Goal: Task Accomplishment & Management: Complete application form

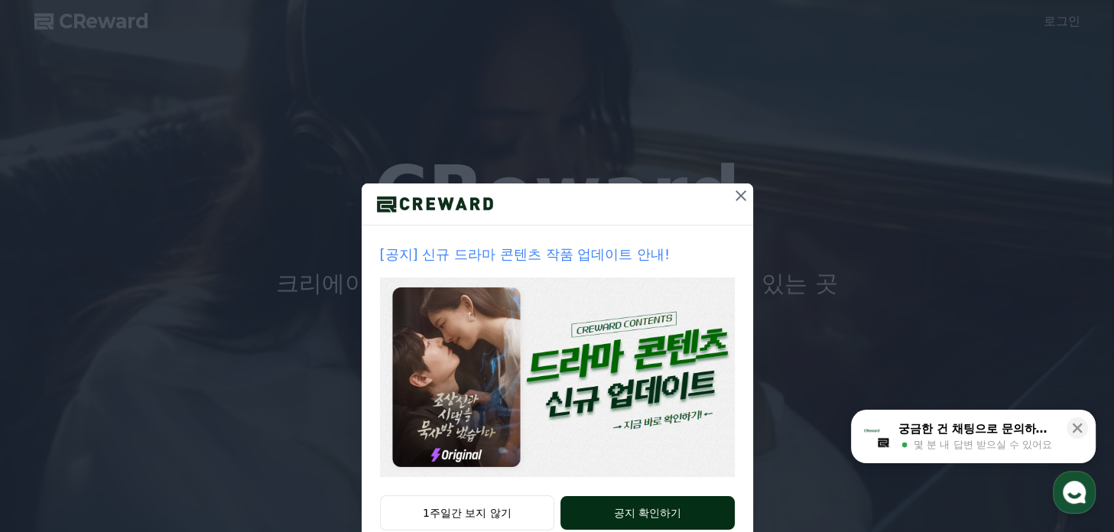
click at [659, 515] on button "공지 확인하기" at bounding box center [647, 513] width 174 height 34
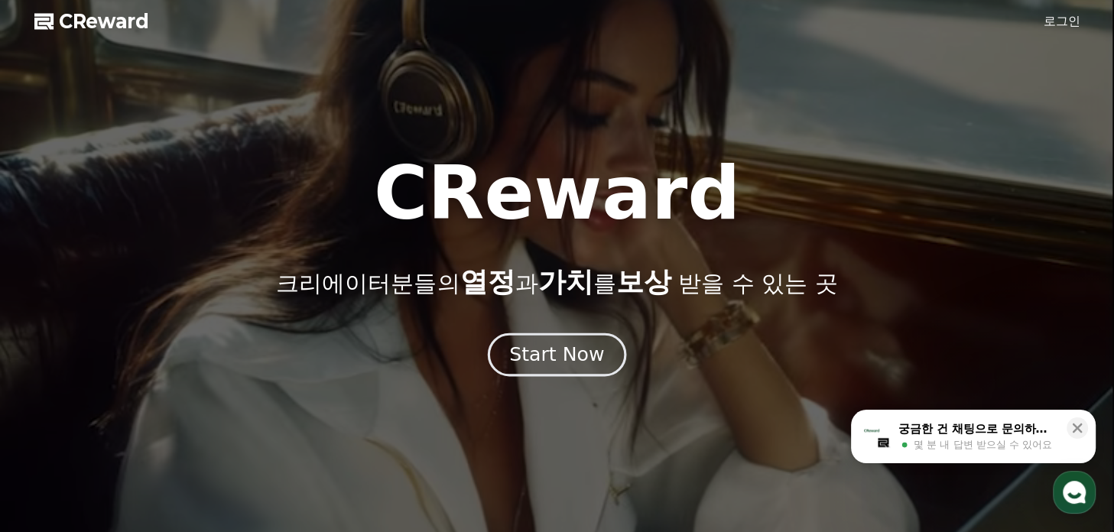
click at [587, 356] on div "Start Now" at bounding box center [556, 355] width 95 height 26
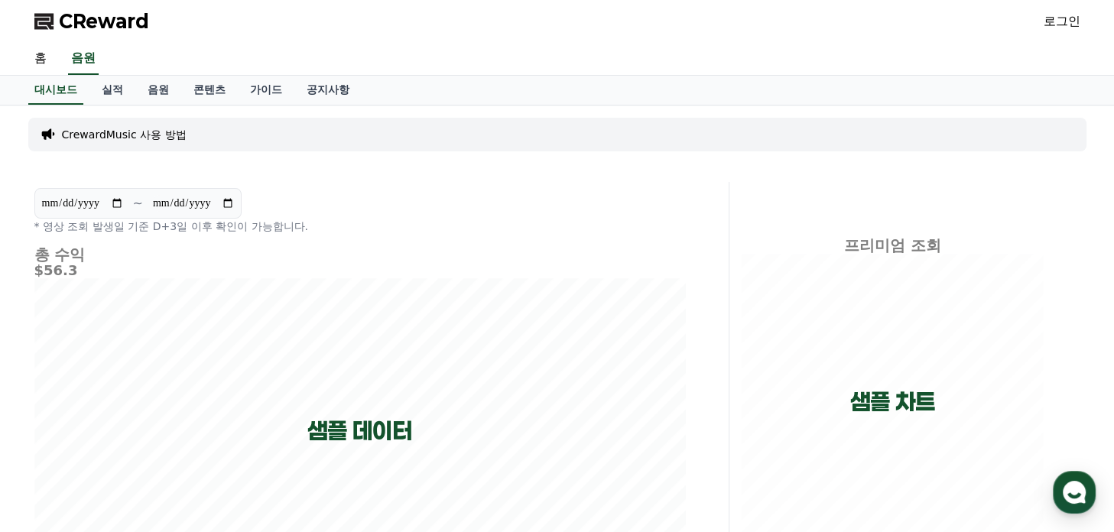
click at [1062, 23] on link "로그인" at bounding box center [1062, 21] width 37 height 18
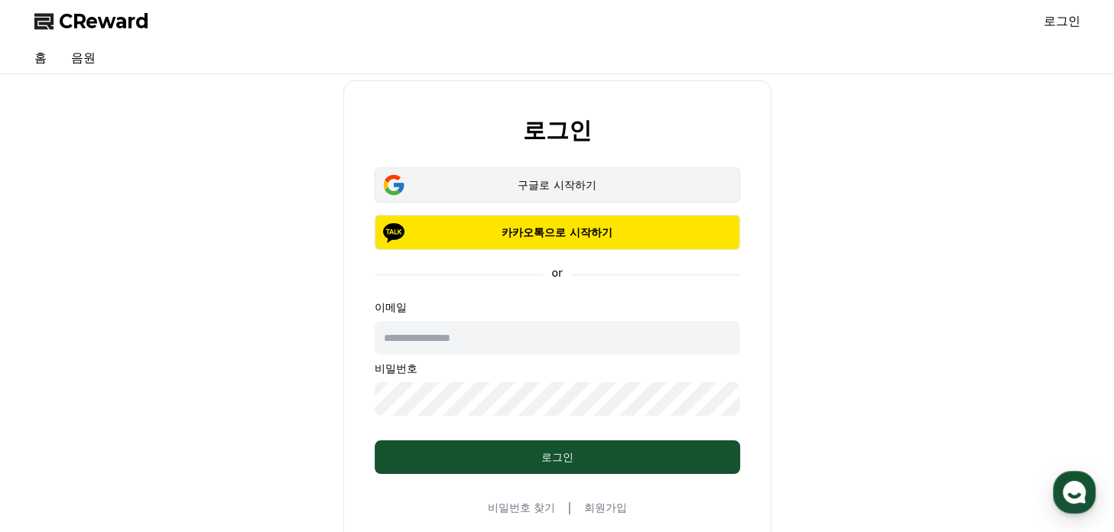
click at [576, 190] on div "구글로 시작하기" at bounding box center [557, 184] width 321 height 15
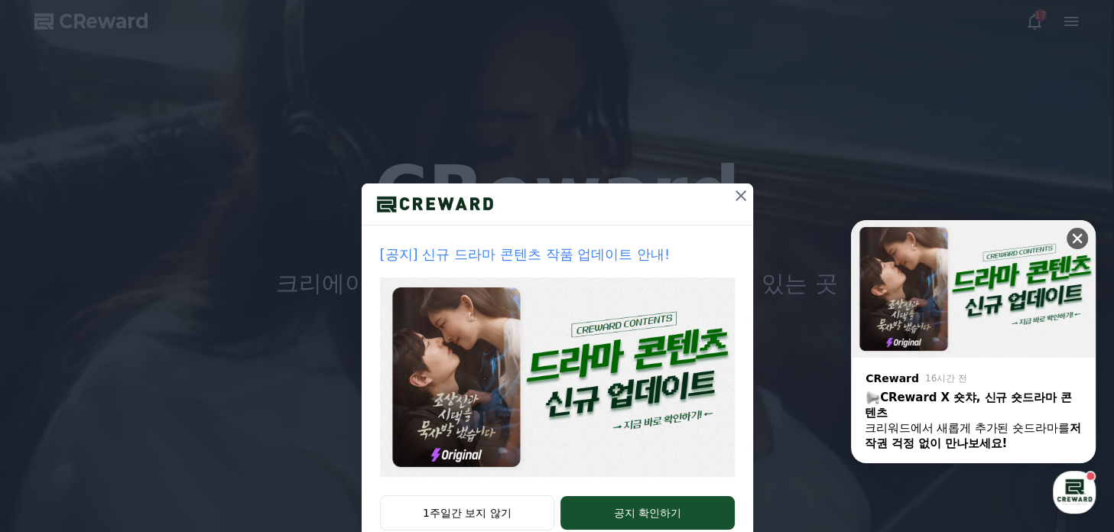
click at [1072, 236] on icon at bounding box center [1077, 238] width 15 height 15
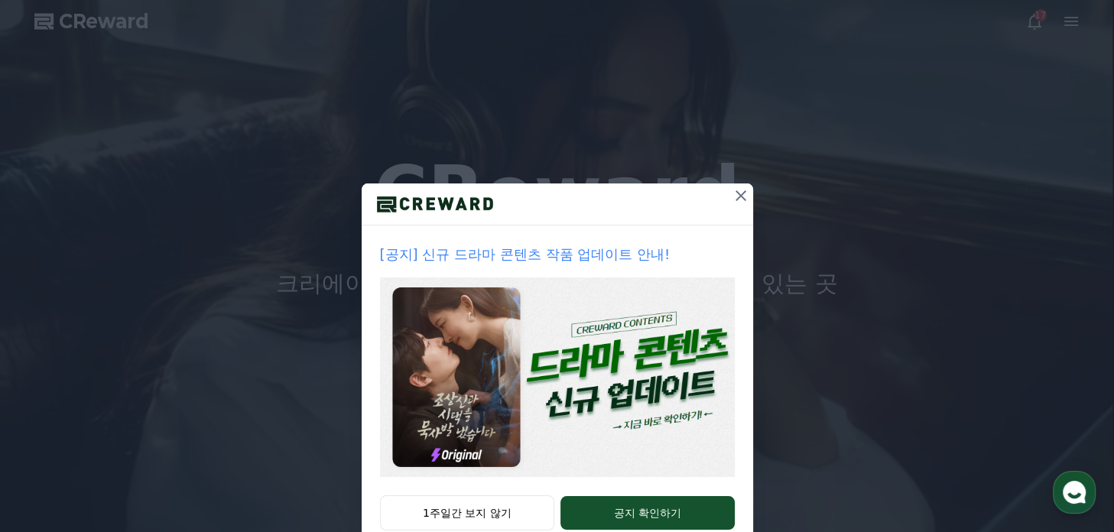
click at [736, 195] on icon at bounding box center [741, 195] width 11 height 11
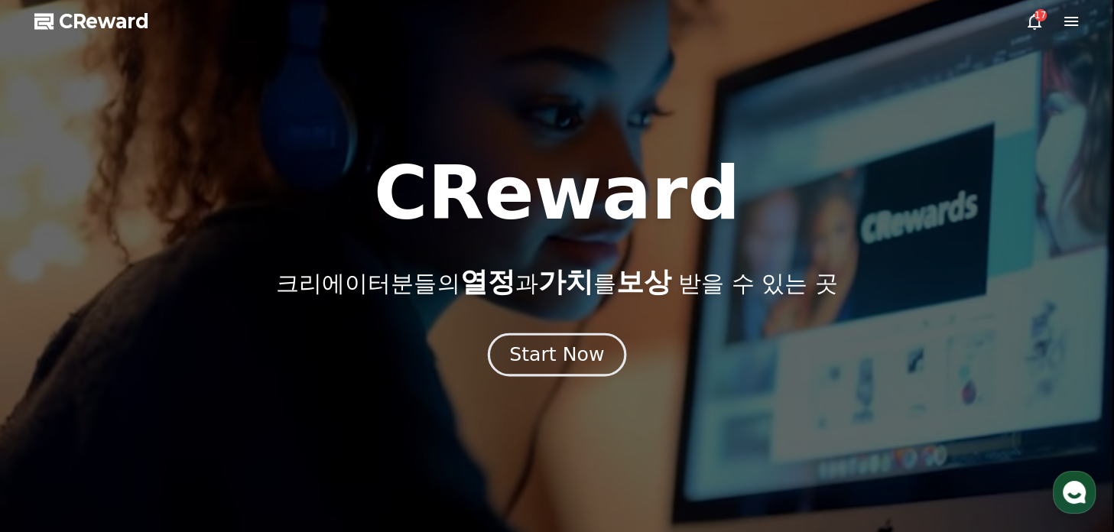
click at [571, 355] on div "Start Now" at bounding box center [556, 355] width 95 height 26
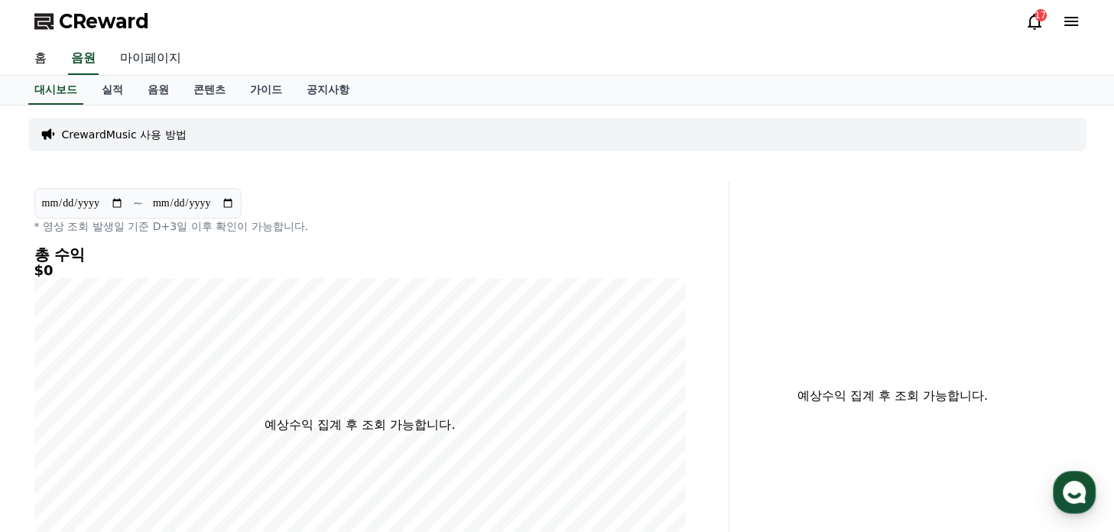
click at [151, 53] on link "마이페이지" at bounding box center [151, 59] width 86 height 32
select select "**********"
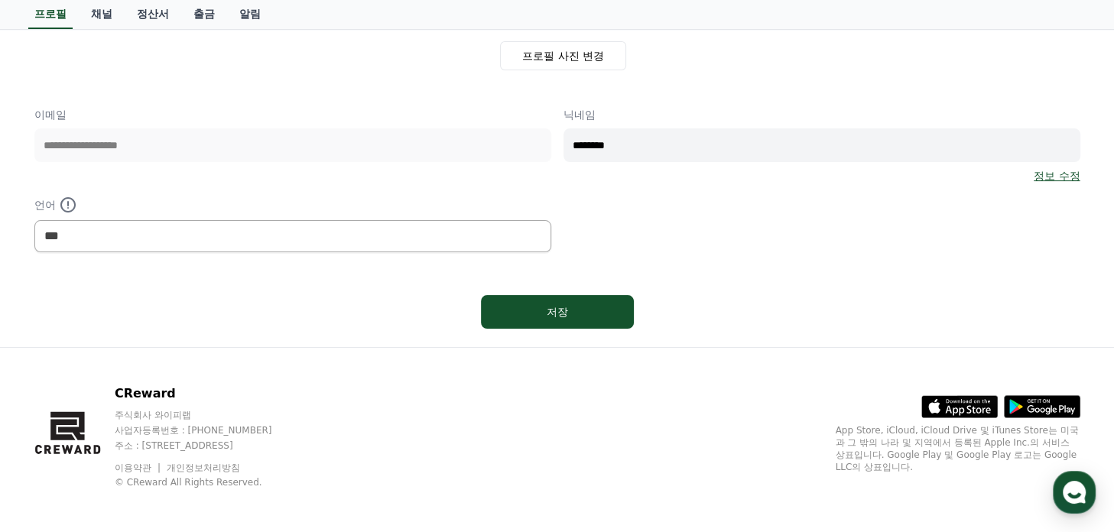
scroll to position [165, 0]
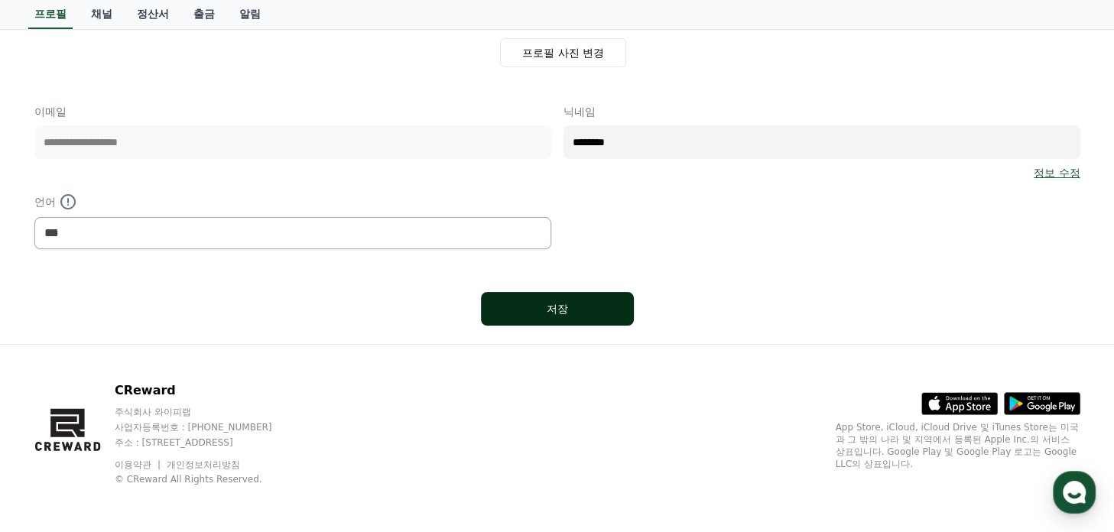
click at [564, 314] on button "저장" at bounding box center [557, 309] width 153 height 34
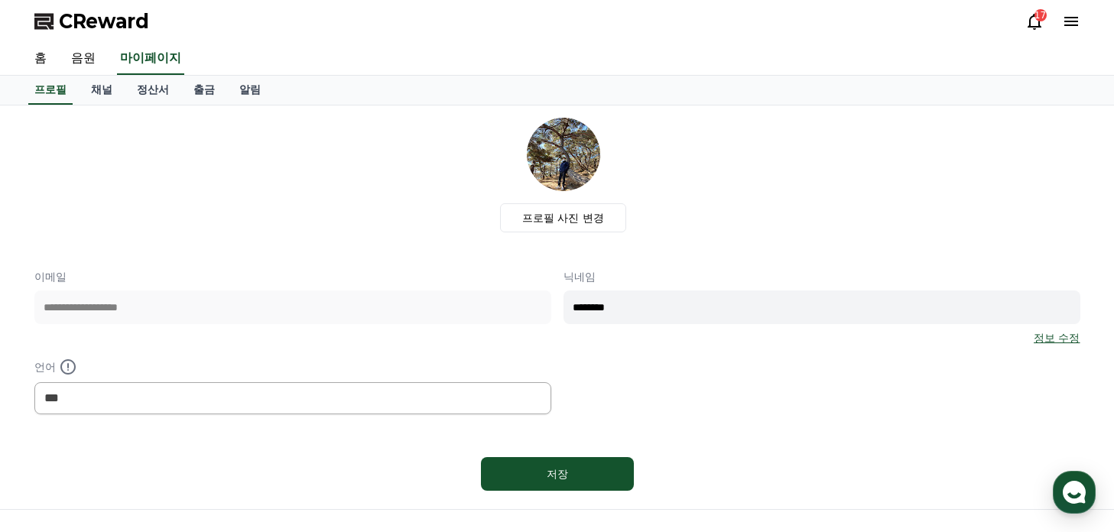
select select "**********"
click at [102, 89] on link "채널" at bounding box center [102, 90] width 46 height 29
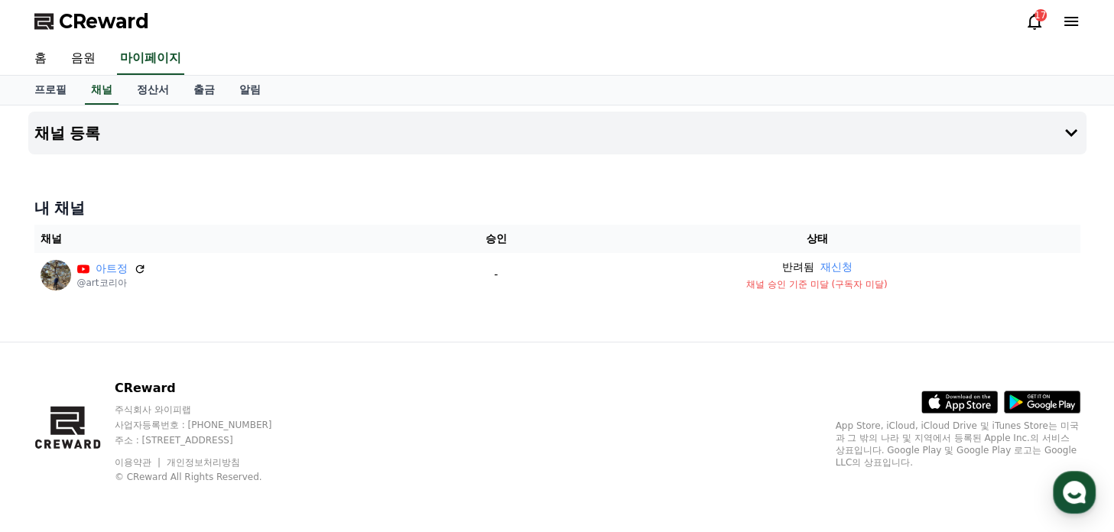
drag, startPoint x: 114, startPoint y: 278, endPoint x: 352, endPoint y: 349, distance: 248.4
click at [352, 349] on div "CReward 주식회사 와이피랩 사업자등록번호 : 655-81-03655 주소 : 경기도 김포시 양촌읍 양곡로 495, 3층 305-비이16호…" at bounding box center [557, 438] width 1071 height 190
drag, startPoint x: 808, startPoint y: 277, endPoint x: 567, endPoint y: 359, distance: 254.6
click at [567, 359] on div "CReward 주식회사 와이피랩 사업자등록번호 : 655-81-03655 주소 : 경기도 김포시 양촌읍 양곡로 495, 3층 305-비이16호…" at bounding box center [557, 438] width 1071 height 190
click at [1072, 134] on icon at bounding box center [1071, 133] width 12 height 8
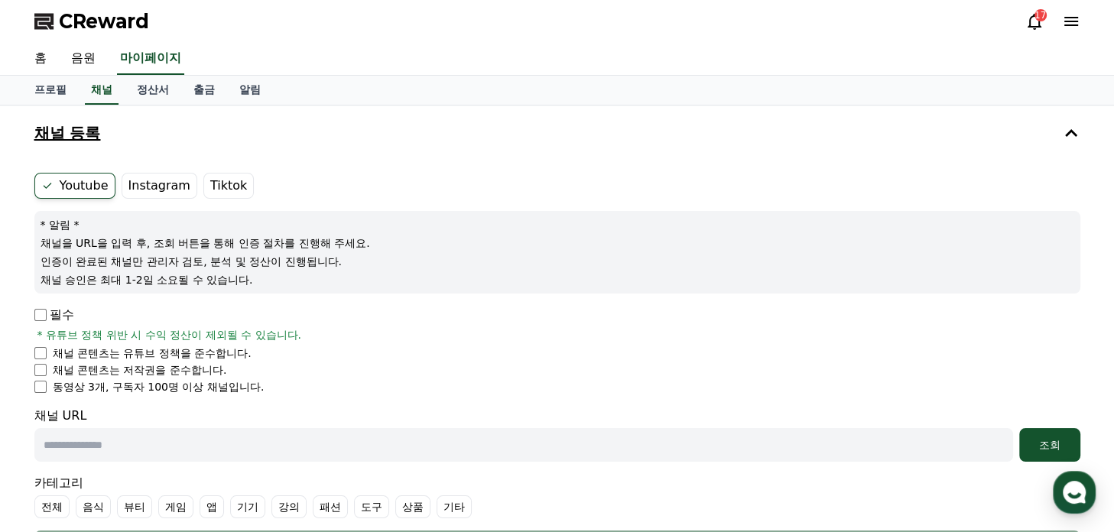
click at [89, 189] on label "Youtube" at bounding box center [74, 186] width 81 height 26
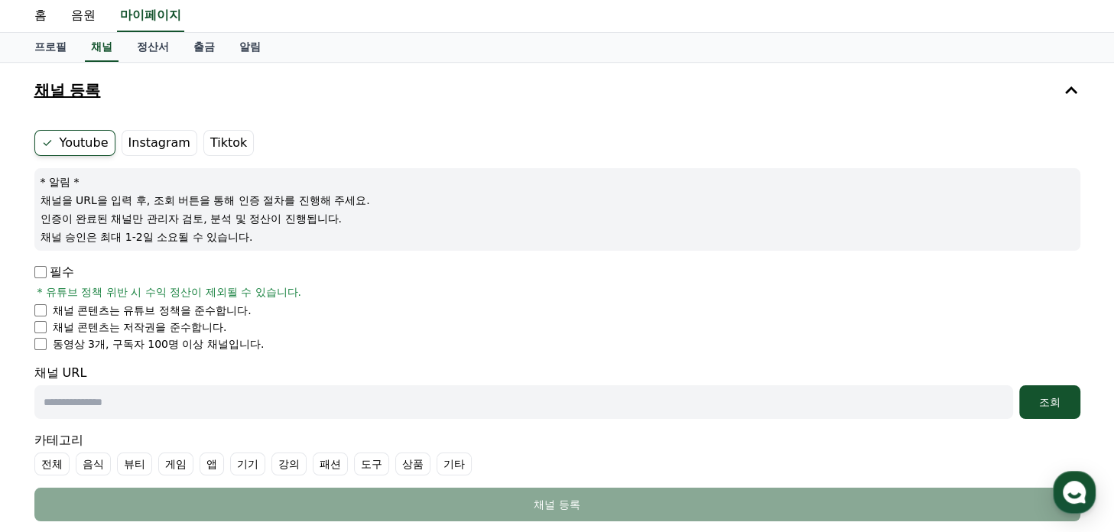
scroll to position [76, 0]
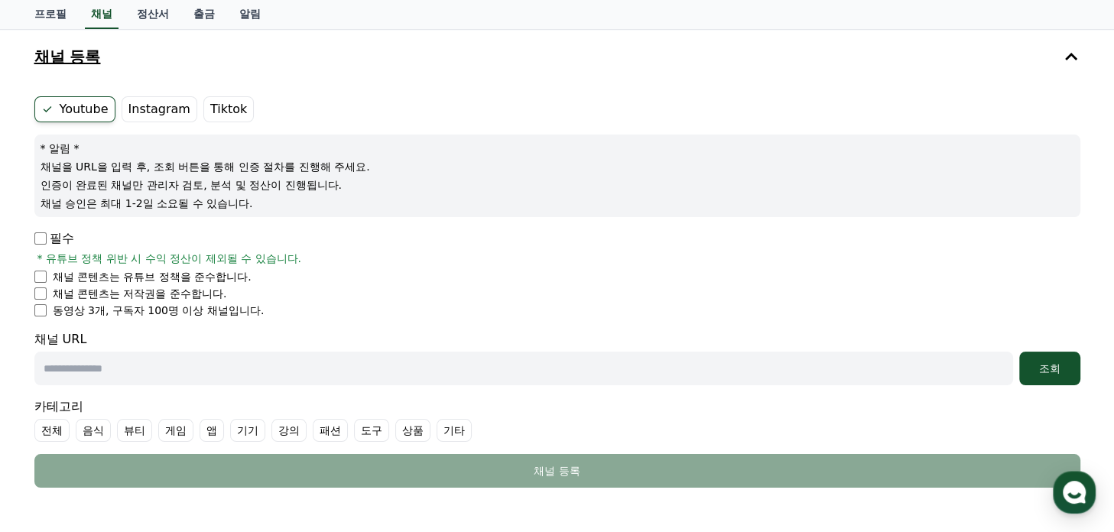
paste input "**********"
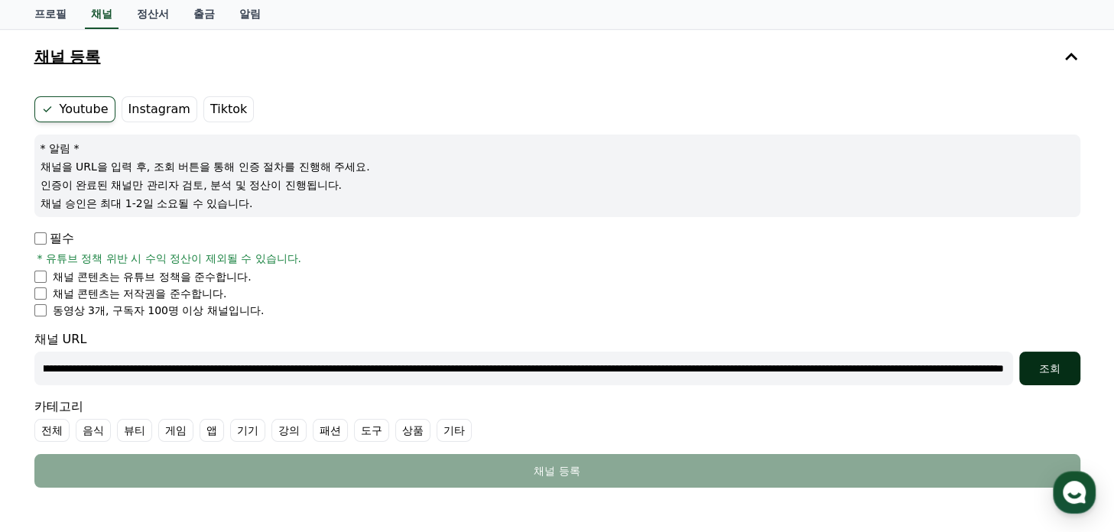
scroll to position [0, 0]
click at [1046, 369] on div "조회" at bounding box center [1049, 368] width 49 height 15
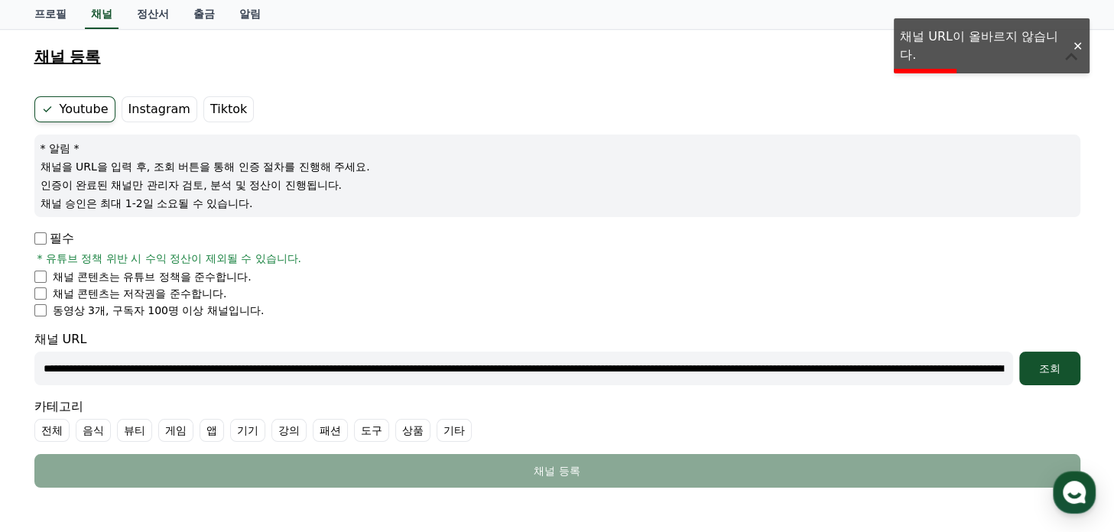
click at [1080, 47] on div at bounding box center [1077, 46] width 24 height 15
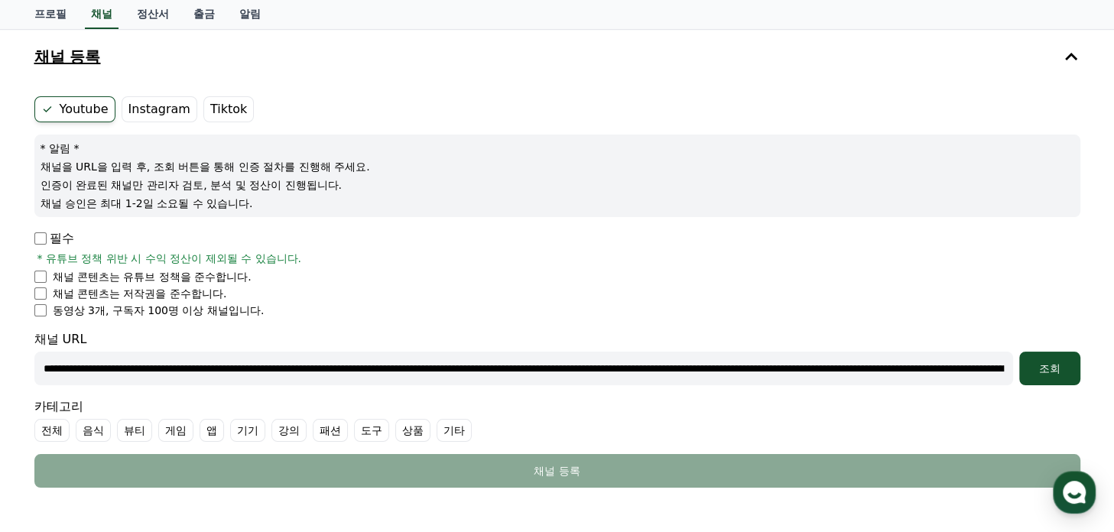
scroll to position [0, 18]
drag, startPoint x: 1002, startPoint y: 364, endPoint x: 901, endPoint y: 352, distance: 101.7
click at [901, 352] on input "**********" at bounding box center [523, 369] width 979 height 34
click at [1005, 366] on input "**********" at bounding box center [523, 369] width 979 height 34
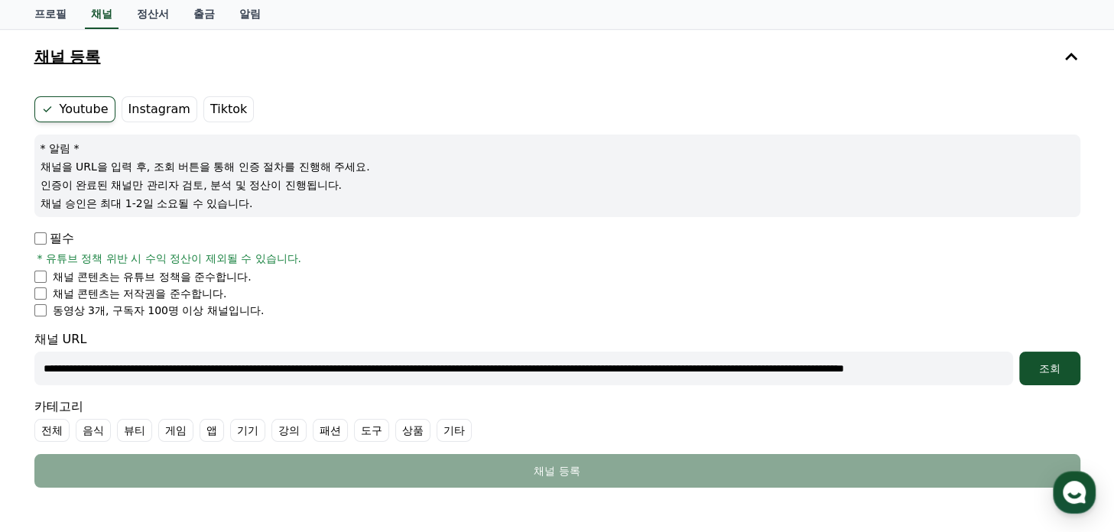
drag, startPoint x: 999, startPoint y: 369, endPoint x: 21, endPoint y: 349, distance: 978.2
click at [22, 349] on div "**********" at bounding box center [557, 338] width 1071 height 619
type input "**********"
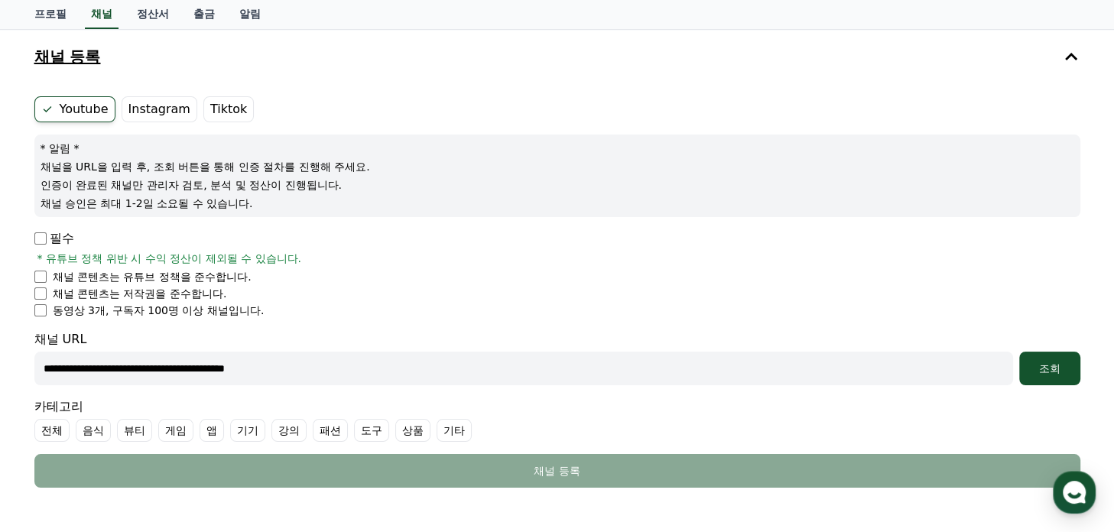
drag, startPoint x: 412, startPoint y: 375, endPoint x: -6, endPoint y: 375, distance: 418.3
click at [0, 375] on html "**********" at bounding box center [557, 381] width 1114 height 915
paste input "**********"
type input "**********"
click at [1031, 363] on div "조회" at bounding box center [1049, 368] width 49 height 15
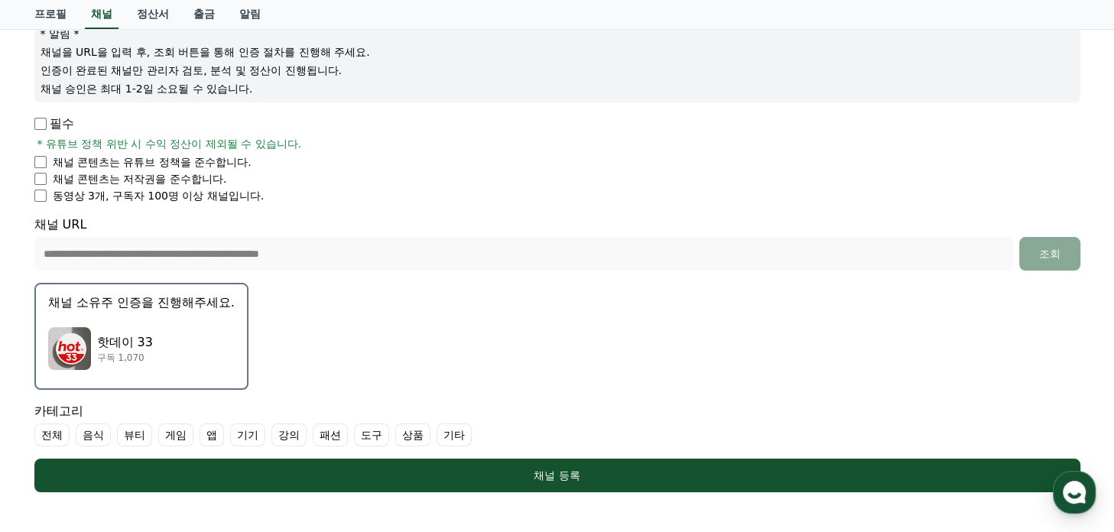
scroll to position [229, 0]
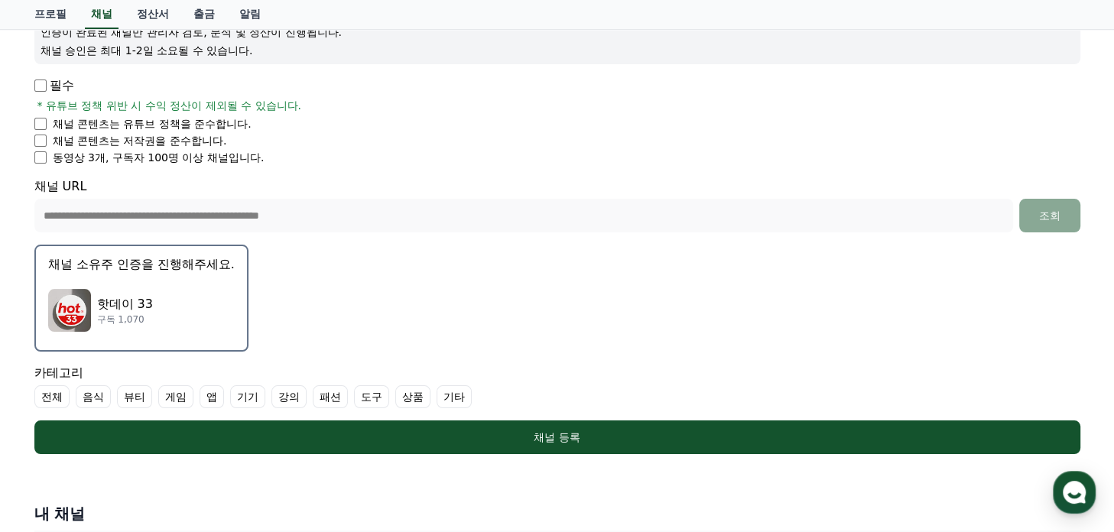
click at [126, 305] on p "핫데이 33" at bounding box center [125, 304] width 56 height 18
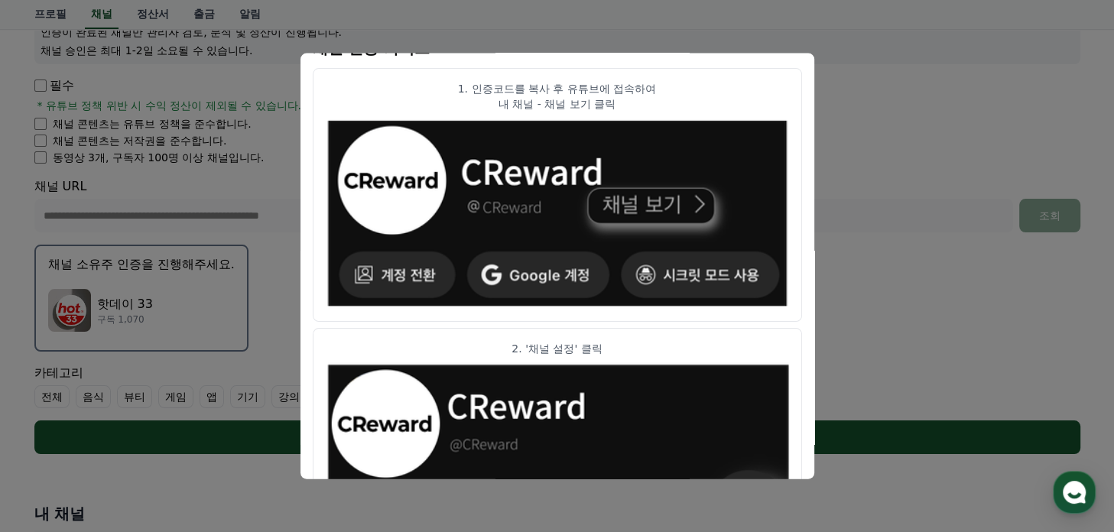
scroll to position [153, 0]
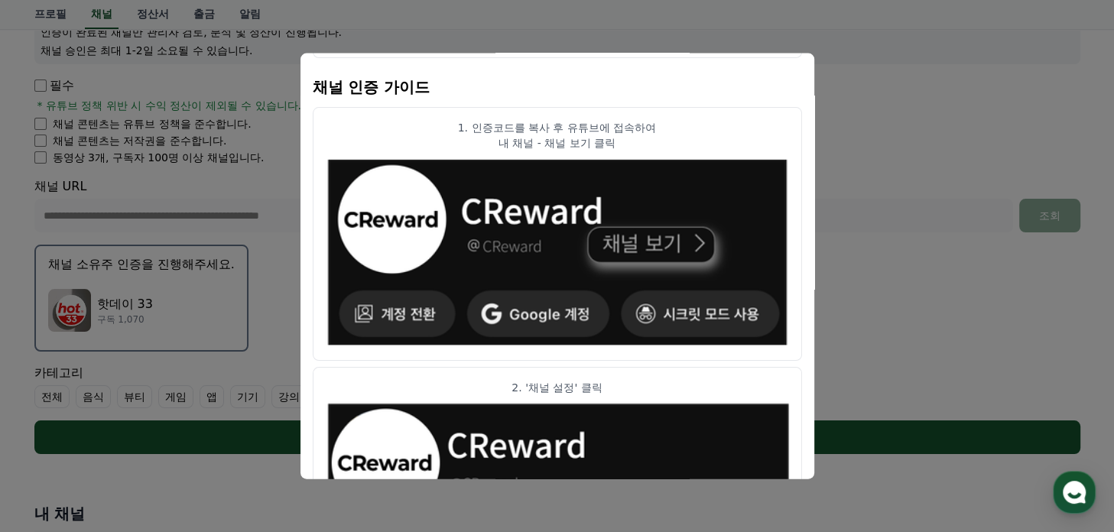
click at [533, 317] on img "modal" at bounding box center [557, 252] width 463 height 191
click at [687, 253] on img "modal" at bounding box center [557, 252] width 463 height 191
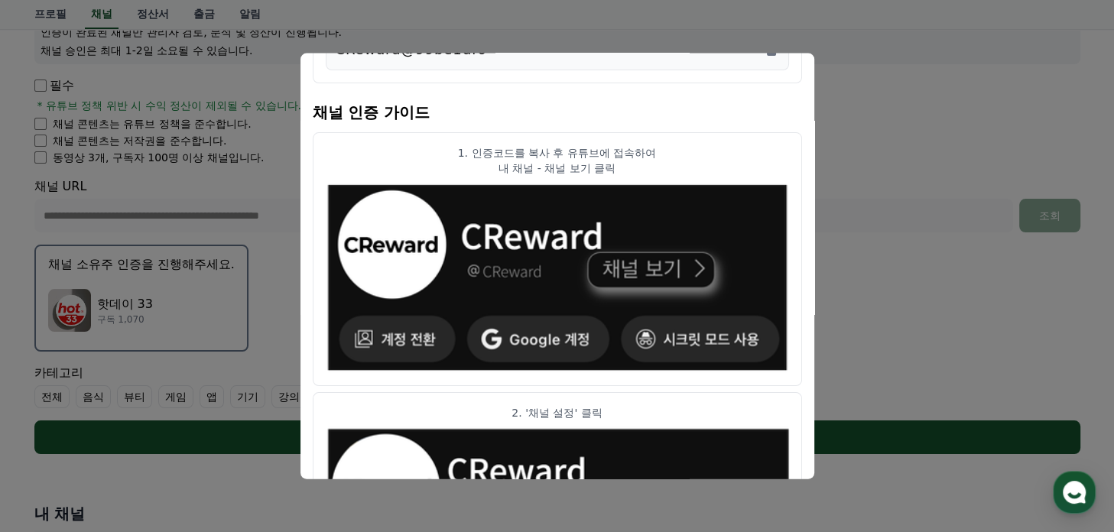
scroll to position [0, 0]
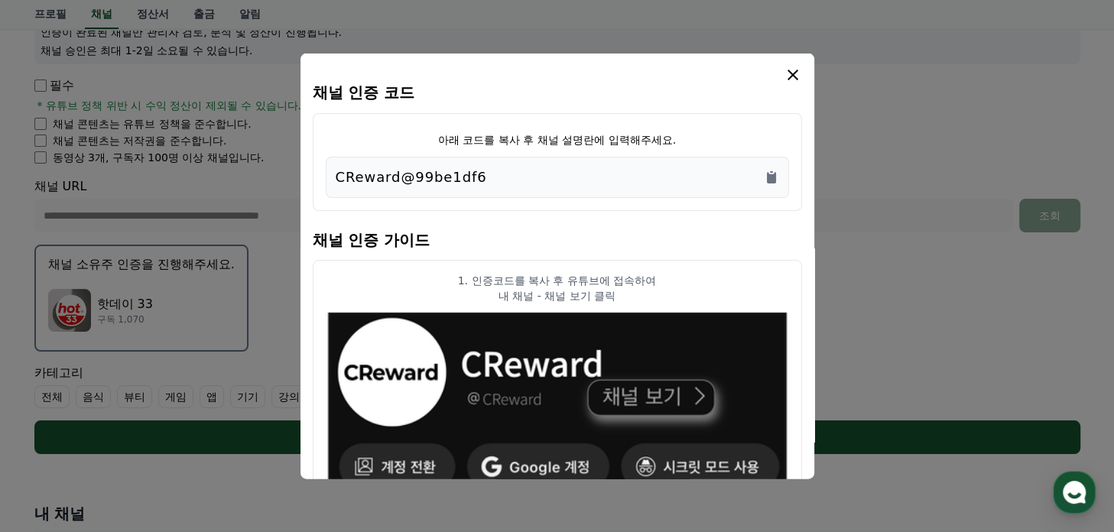
click at [788, 70] on icon "modal" at bounding box center [793, 75] width 11 height 11
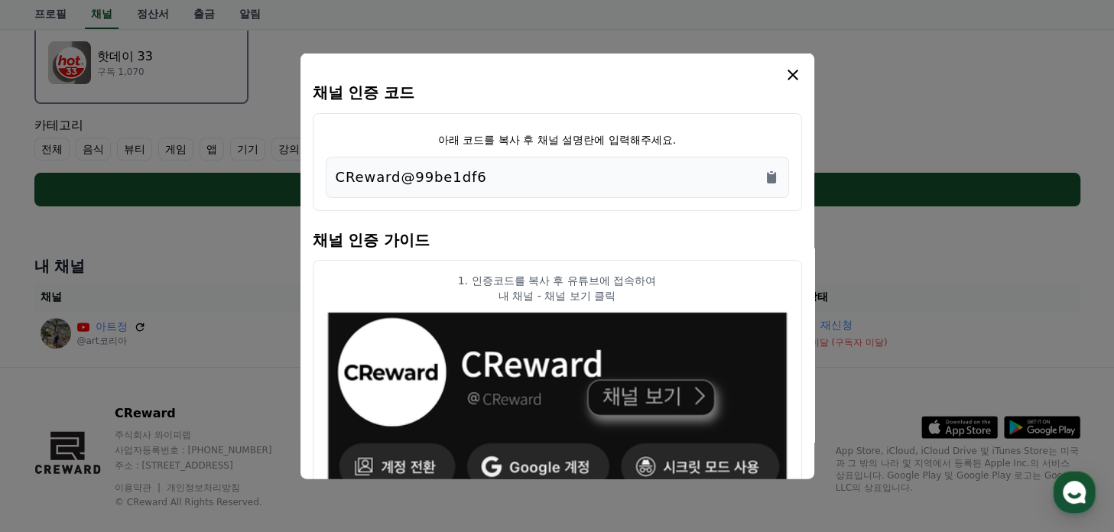
scroll to position [500, 0]
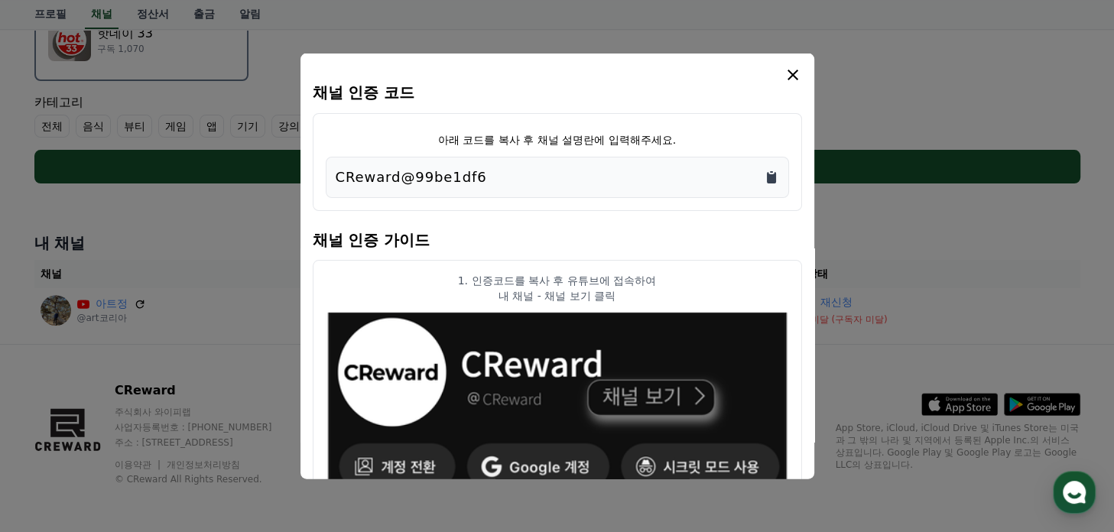
click at [772, 177] on icon "Copy to clipboard" at bounding box center [771, 177] width 9 height 11
click at [794, 72] on icon "modal" at bounding box center [793, 75] width 11 height 11
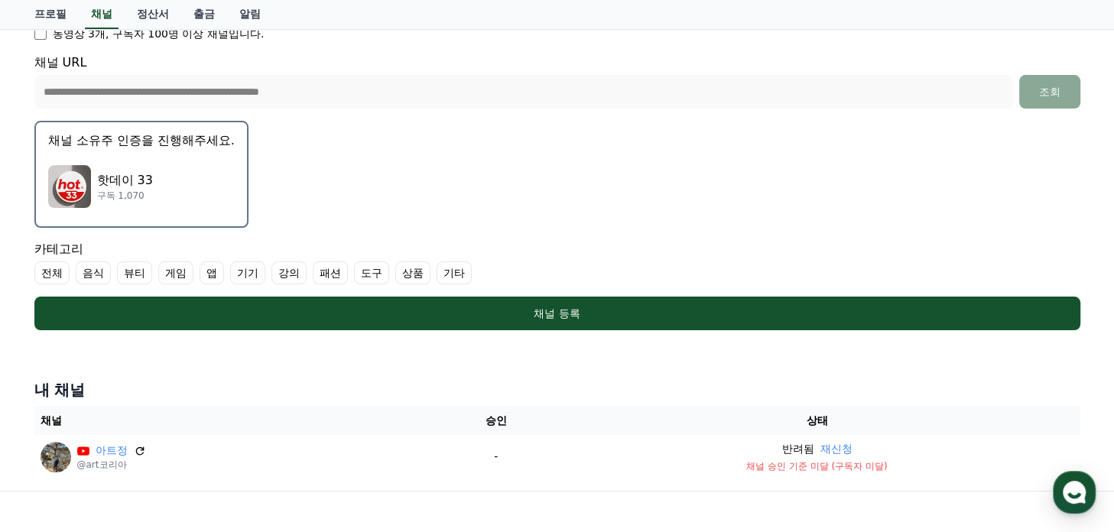
scroll to position [271, 0]
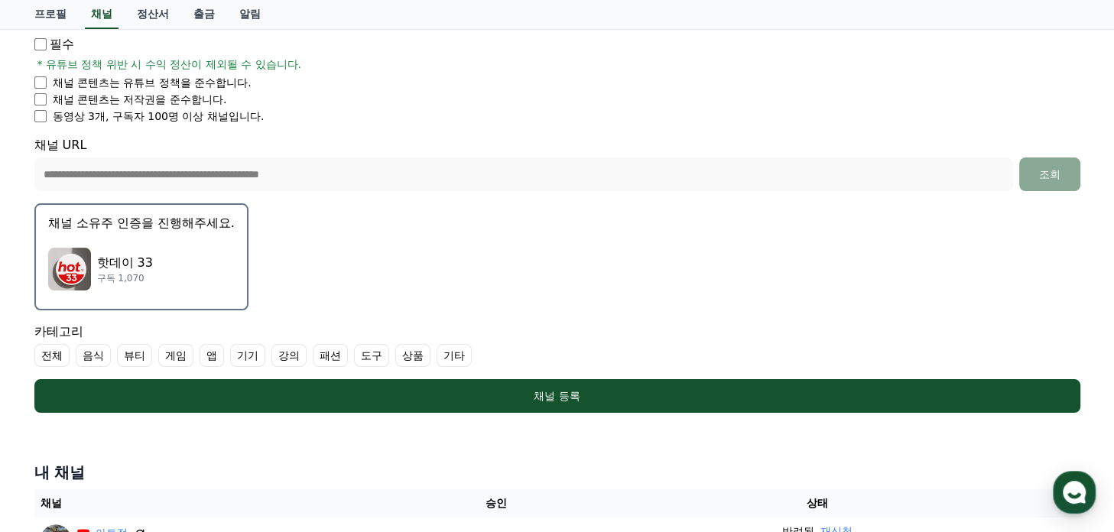
click at [171, 250] on div "핫데이 33 구독 1,070" at bounding box center [141, 269] width 187 height 61
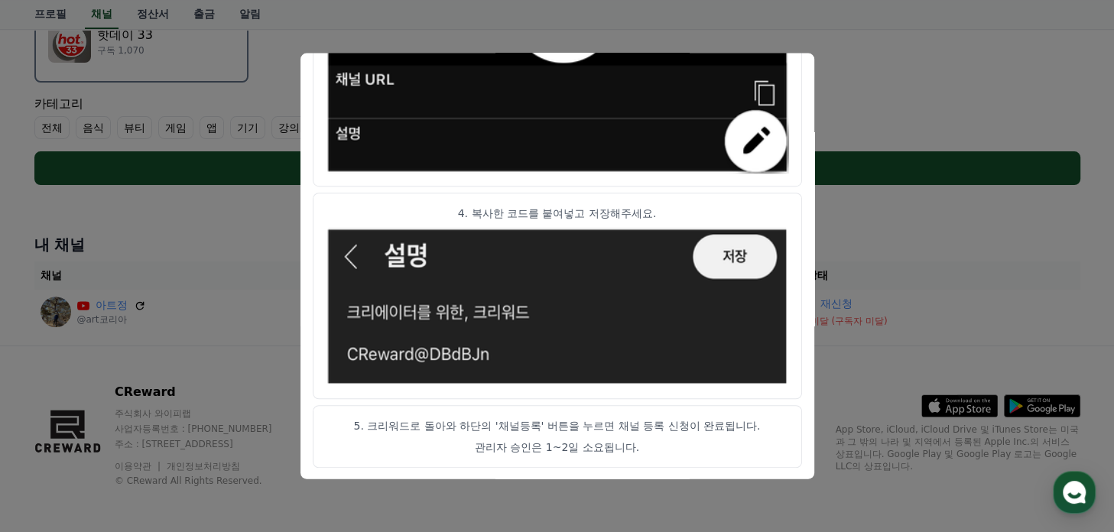
scroll to position [500, 0]
drag, startPoint x: 495, startPoint y: 418, endPoint x: 443, endPoint y: 424, distance: 51.6
click at [443, 424] on p "5. 크리워드로 돌아와 하단의 '채널등록' 버튼을 누르면 채널 등록 신청이 완료됩니다." at bounding box center [557, 426] width 463 height 15
click at [567, 310] on img "modal" at bounding box center [557, 307] width 463 height 160
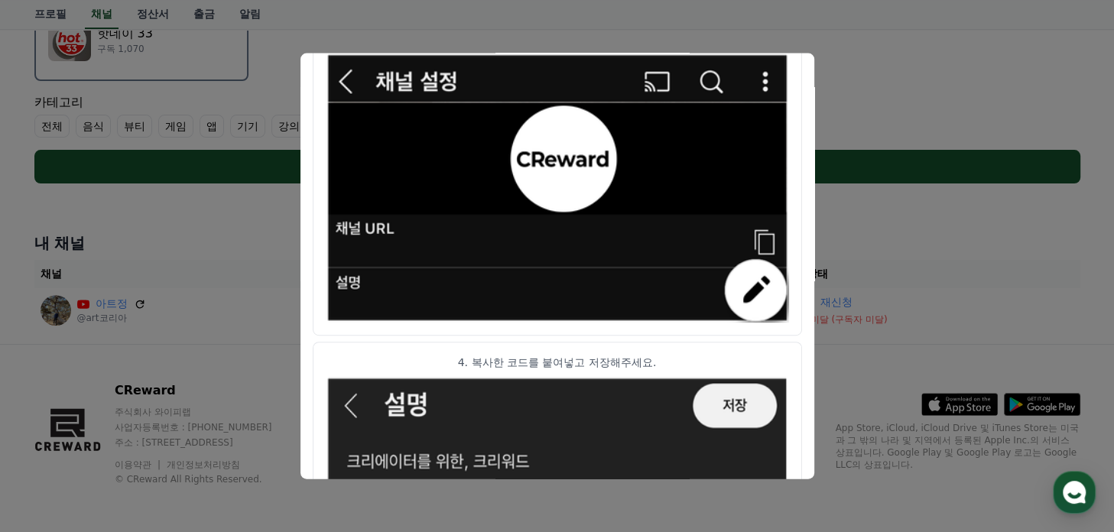
scroll to position [739, 0]
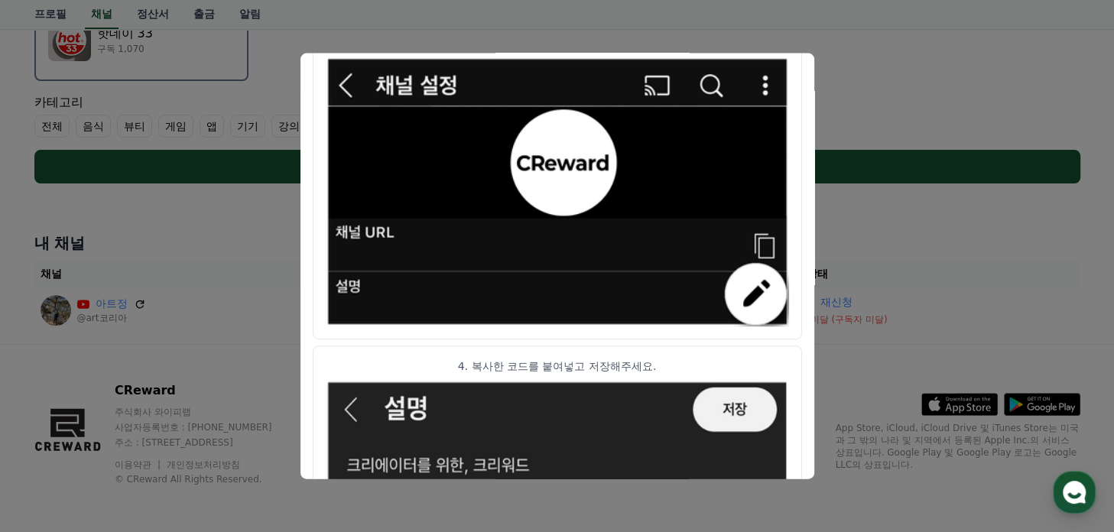
click at [474, 360] on p "4. 복사한 코드를 붙여넣고 저장해주세요." at bounding box center [557, 366] width 463 height 15
click at [744, 296] on img "modal" at bounding box center [557, 191] width 463 height 269
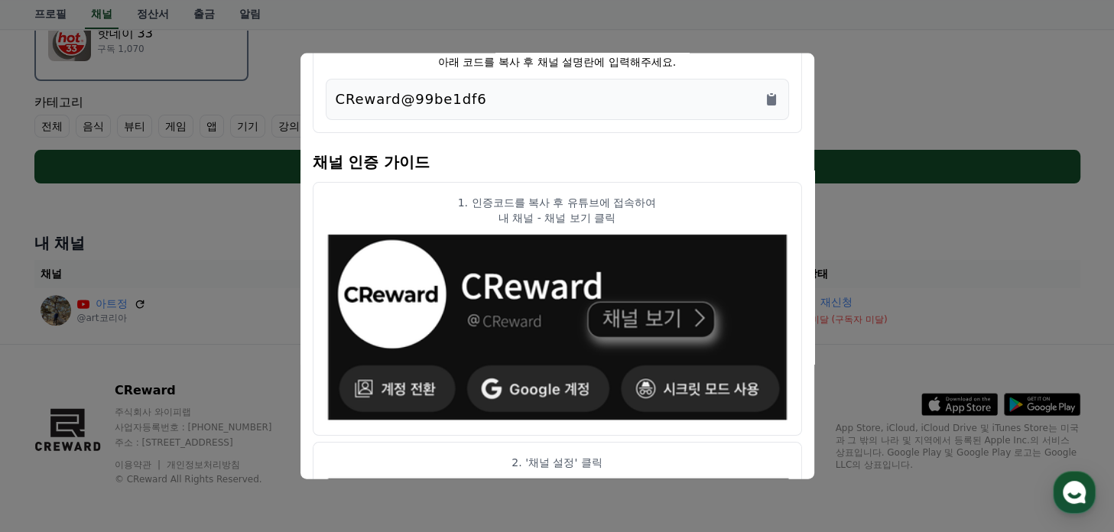
scroll to position [0, 0]
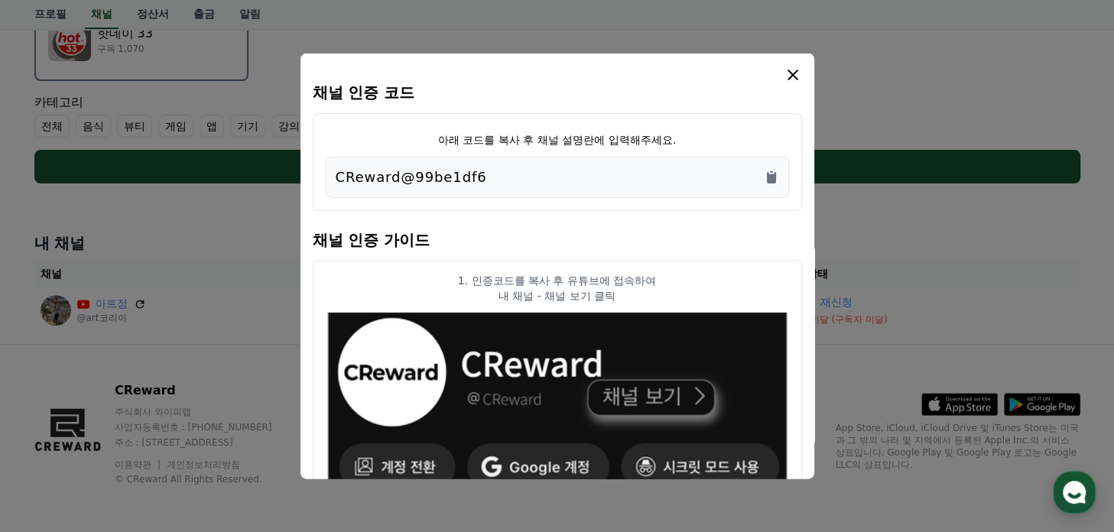
click at [792, 74] on icon "modal" at bounding box center [793, 75] width 11 height 11
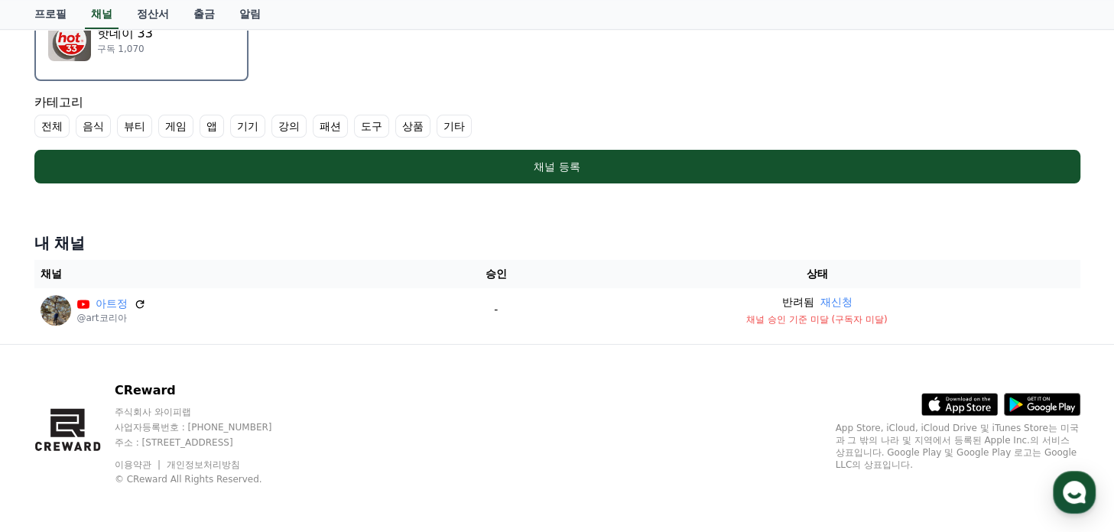
click at [191, 54] on div "핫데이 33 구독 1,070" at bounding box center [141, 39] width 187 height 61
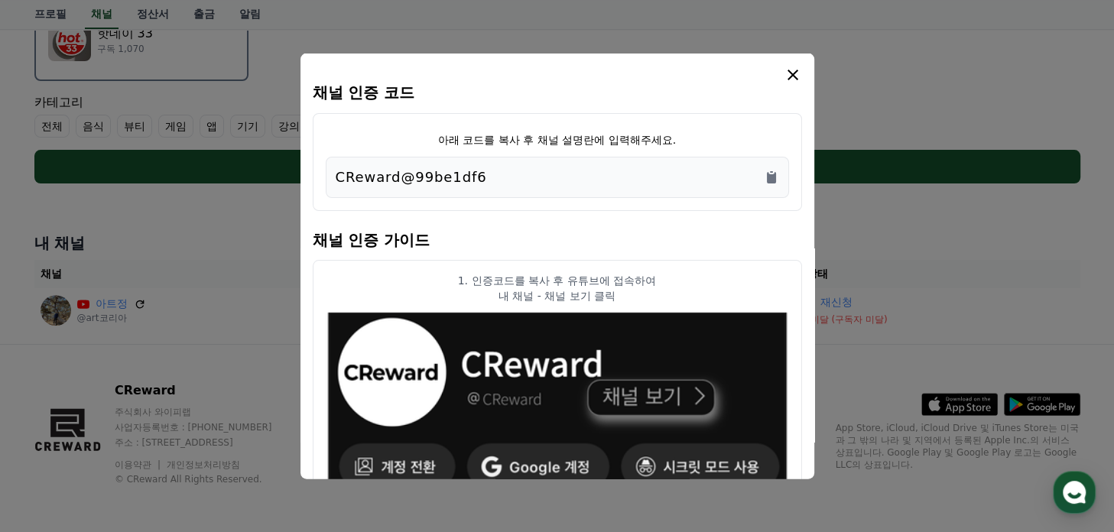
click at [793, 79] on icon "modal" at bounding box center [793, 75] width 18 height 18
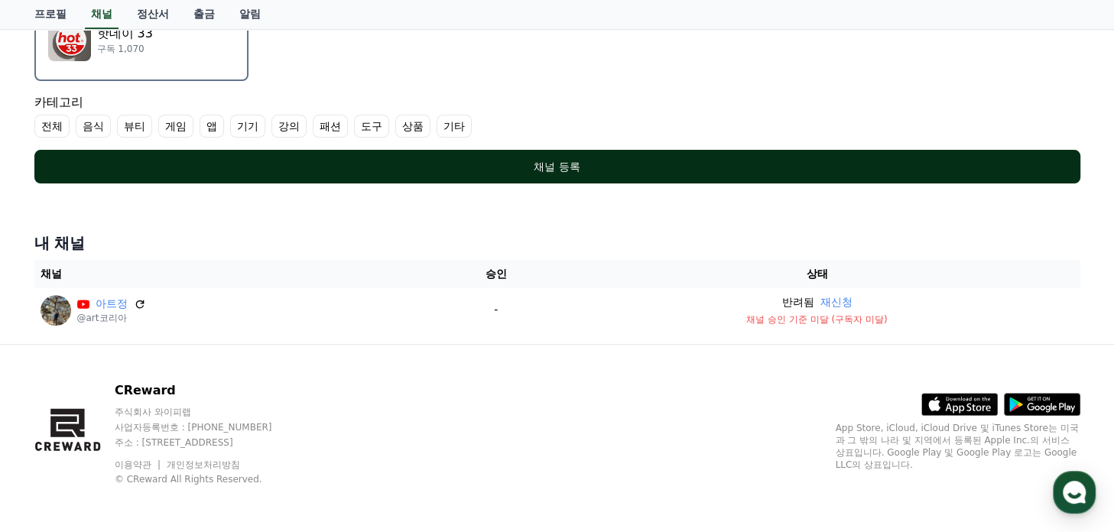
click at [599, 167] on div "채널 등록" at bounding box center [557, 166] width 985 height 15
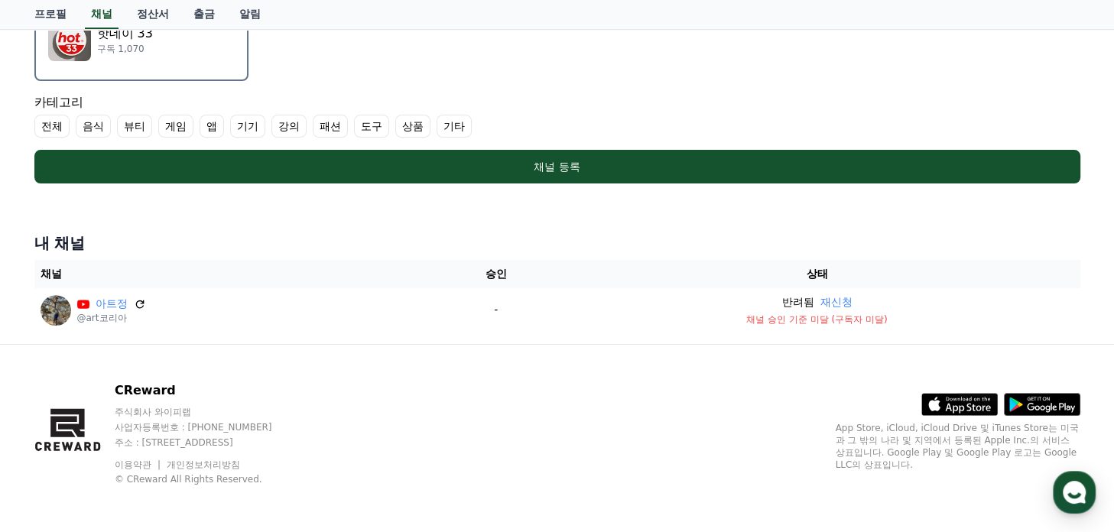
click at [57, 123] on label "전체" at bounding box center [51, 126] width 35 height 23
click at [476, 125] on label "기타" at bounding box center [472, 126] width 35 height 23
click at [71, 116] on label "전체" at bounding box center [61, 126] width 54 height 23
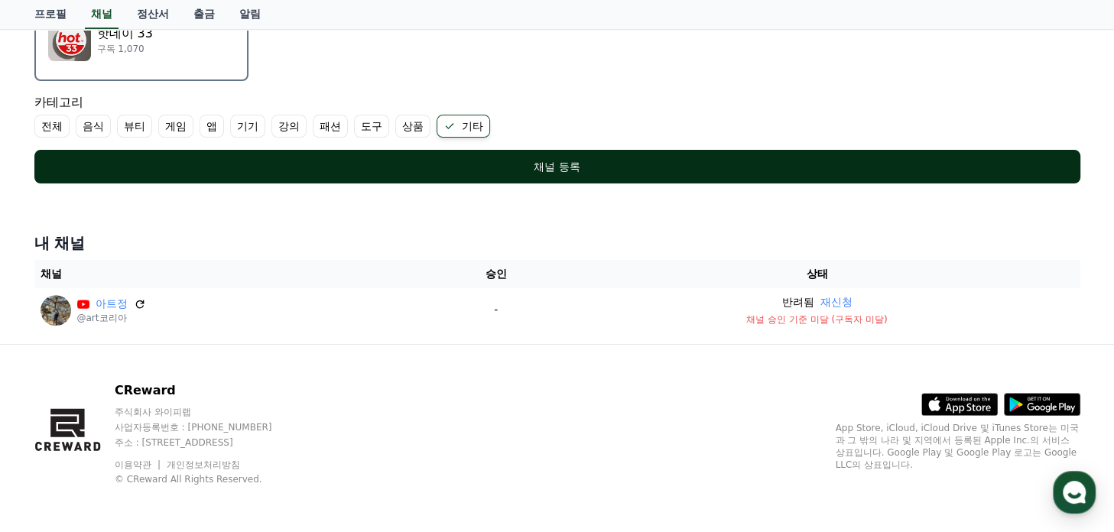
click at [647, 164] on div "채널 등록" at bounding box center [557, 166] width 985 height 15
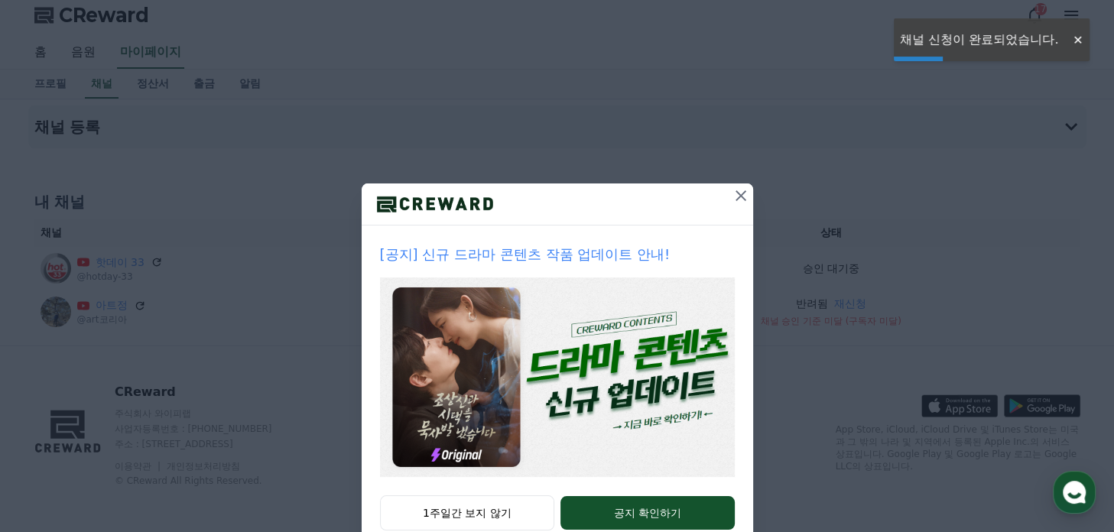
scroll to position [41, 0]
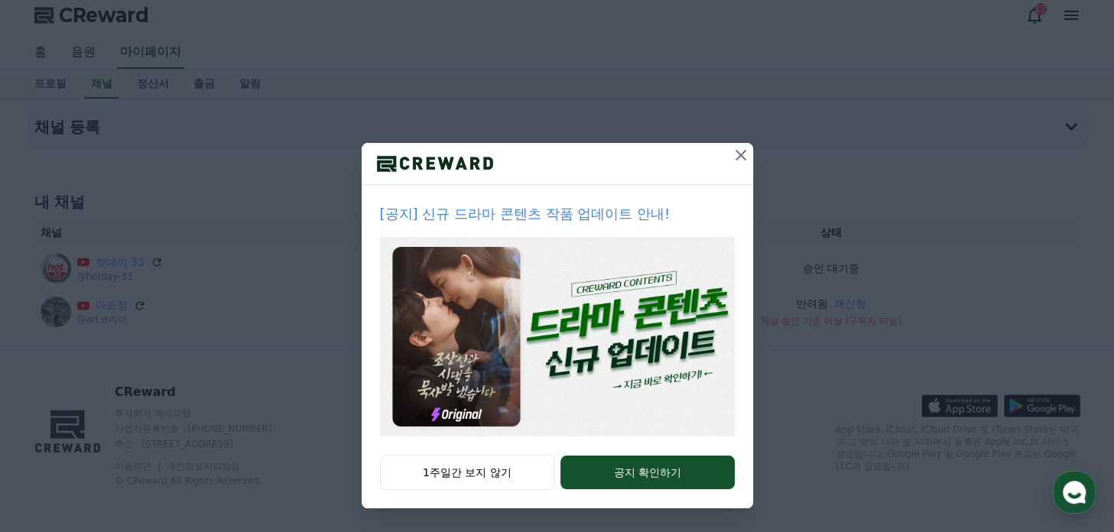
click at [737, 158] on icon at bounding box center [741, 155] width 18 height 18
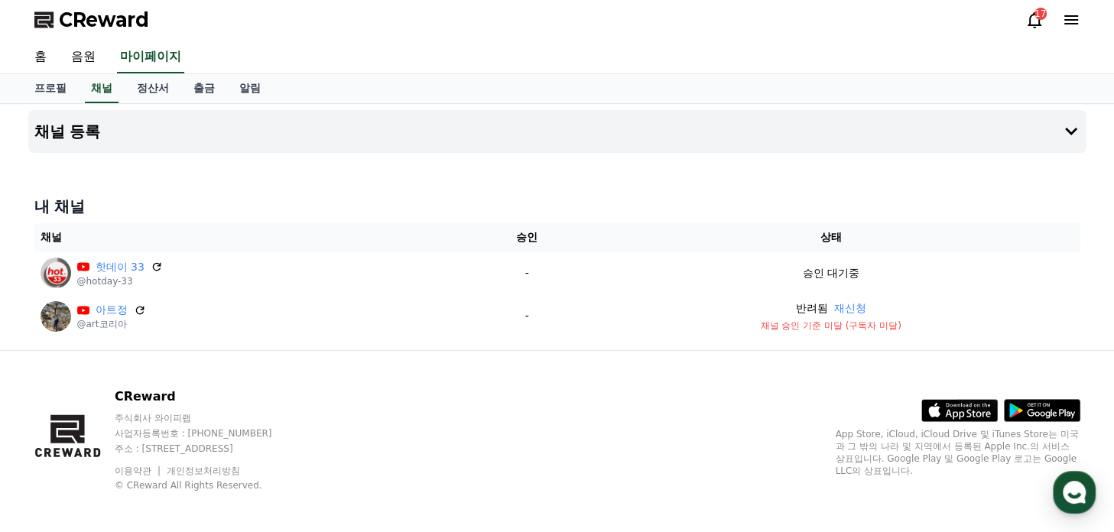
scroll to position [0, 0]
